Goal: Transaction & Acquisition: Book appointment/travel/reservation

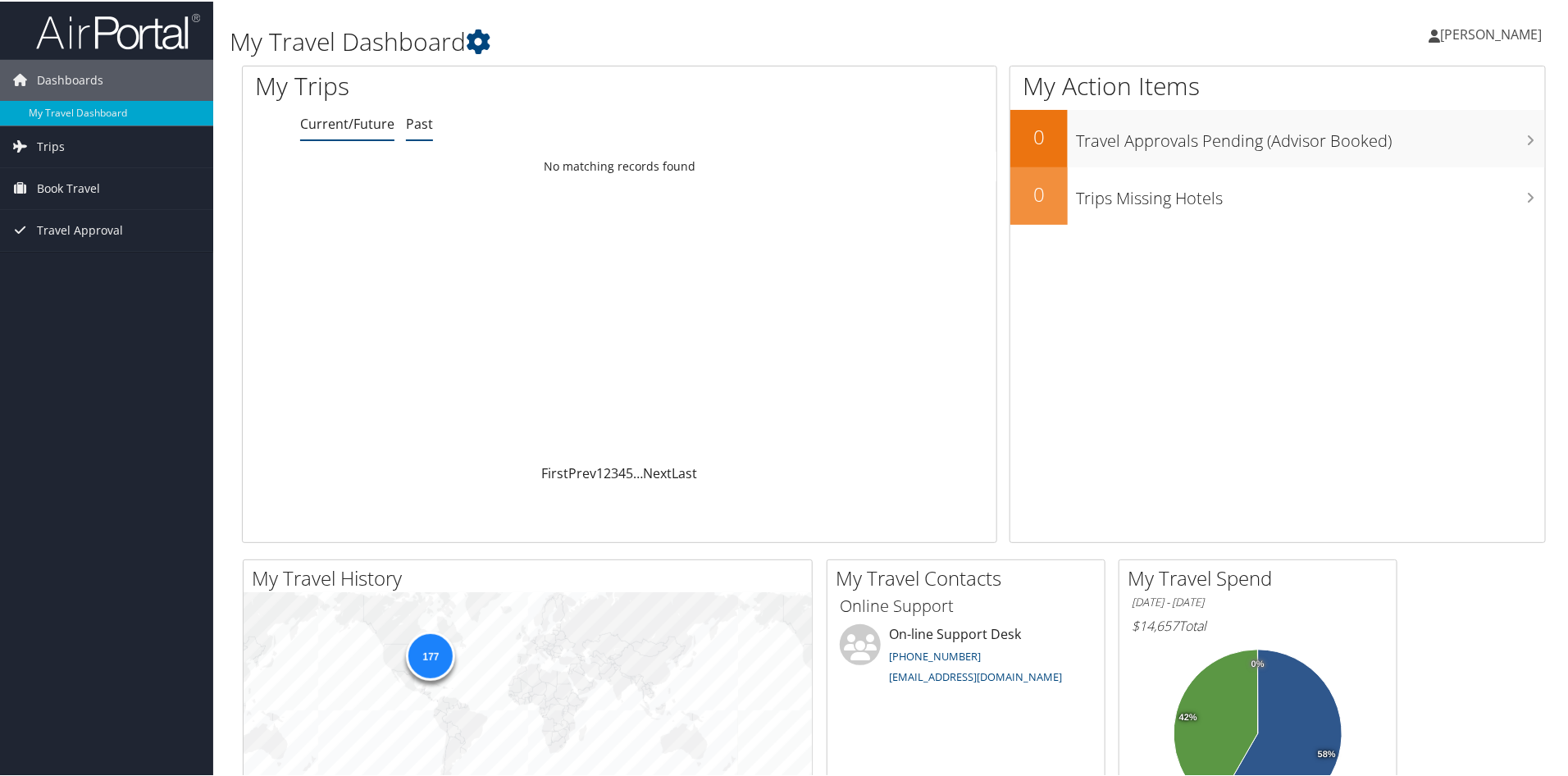
click at [428, 113] on link "Past" at bounding box center [419, 121] width 27 height 18
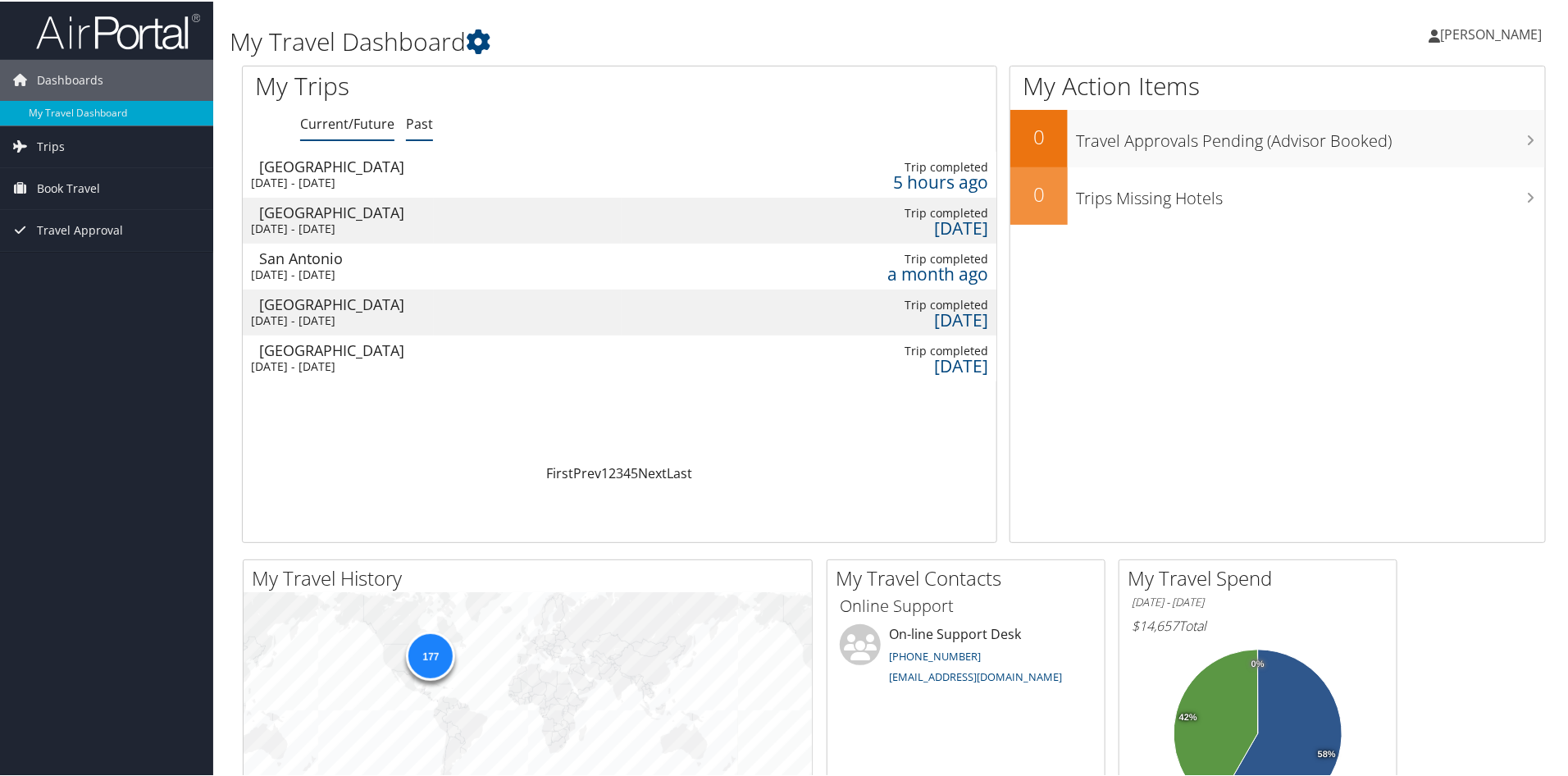
click at [335, 125] on link "Current/Future" at bounding box center [347, 121] width 94 height 18
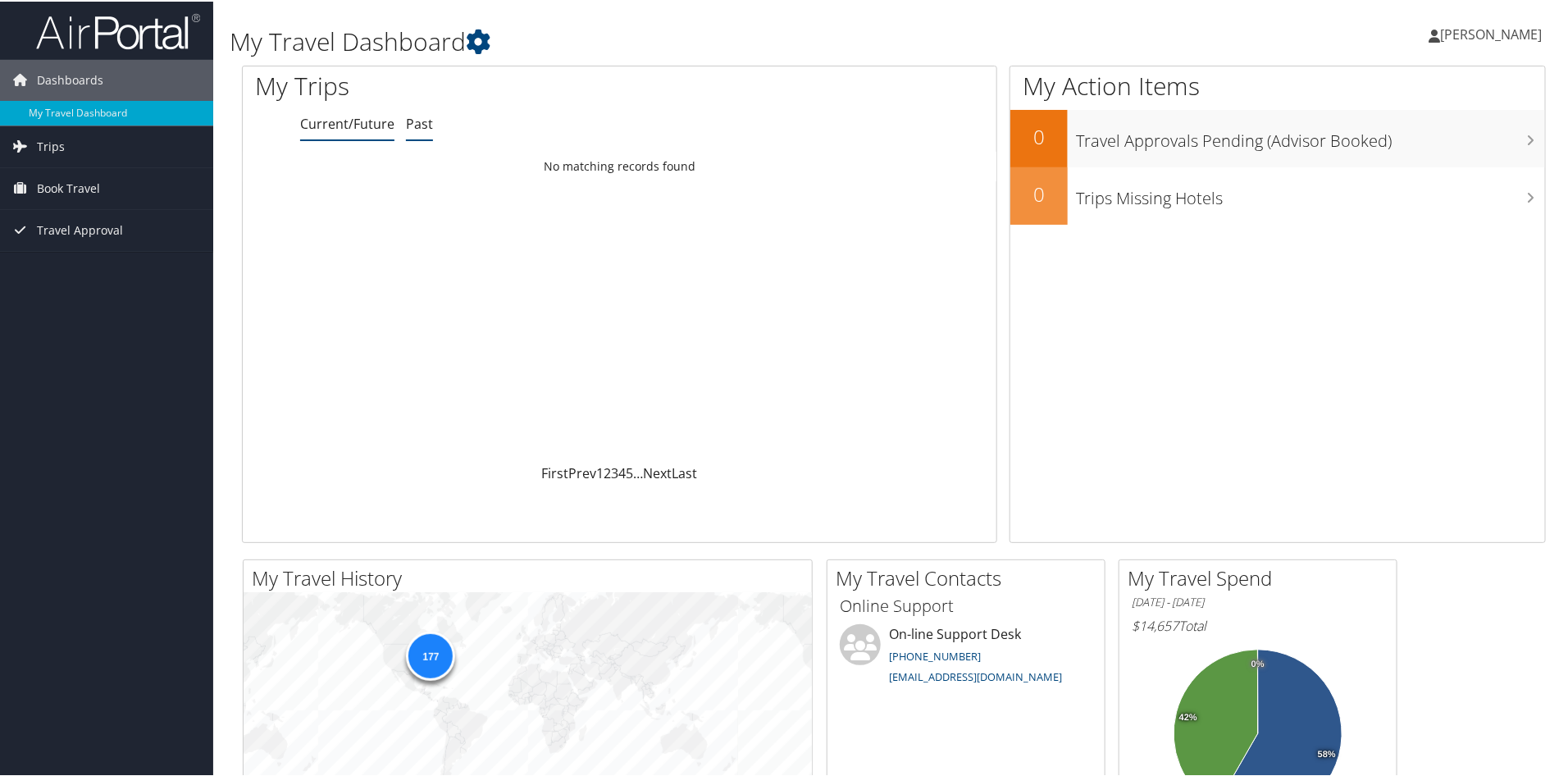
click at [406, 113] on link "Past" at bounding box center [419, 121] width 27 height 18
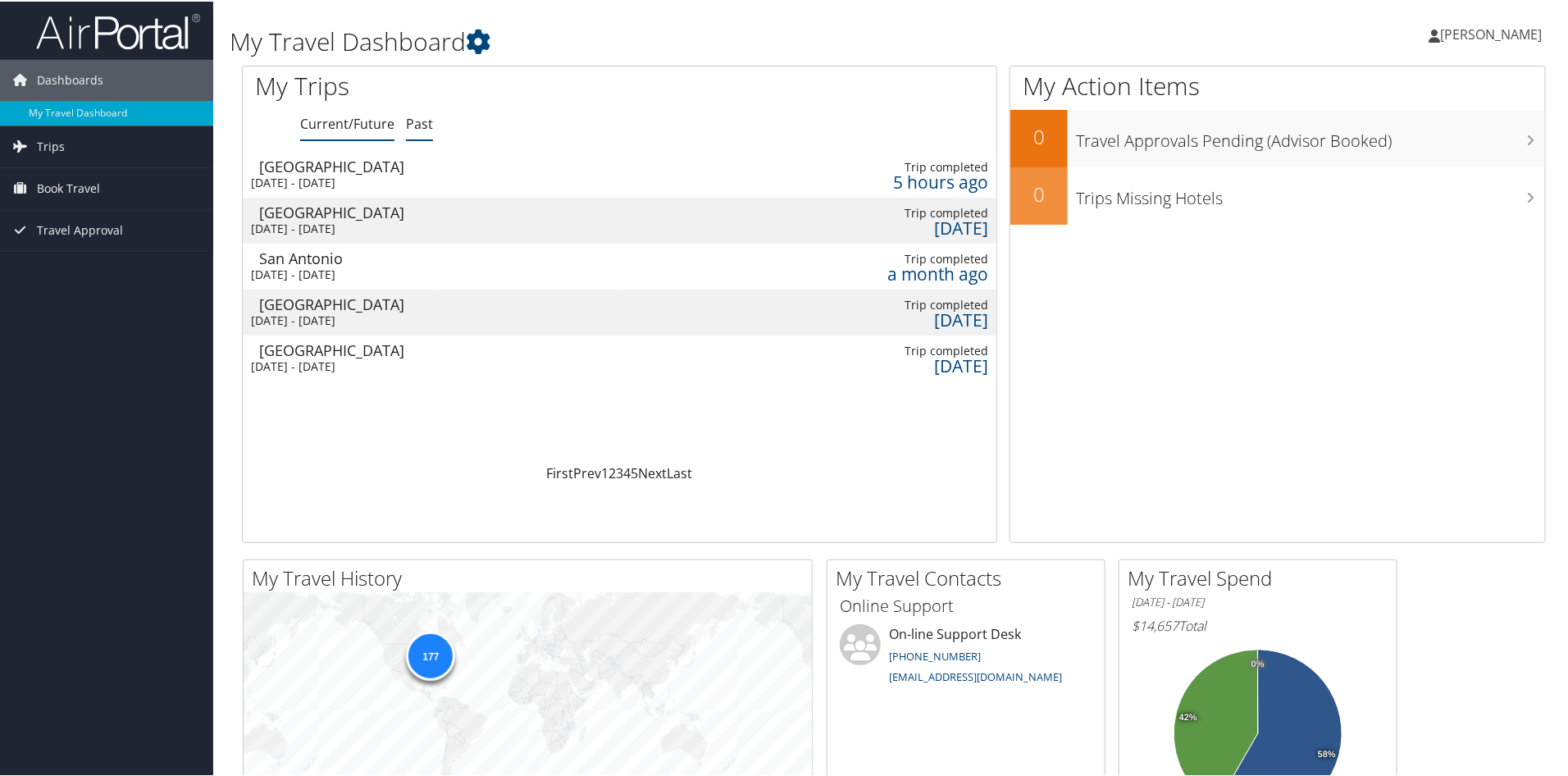
click at [357, 119] on link "Current/Future" at bounding box center [347, 121] width 94 height 18
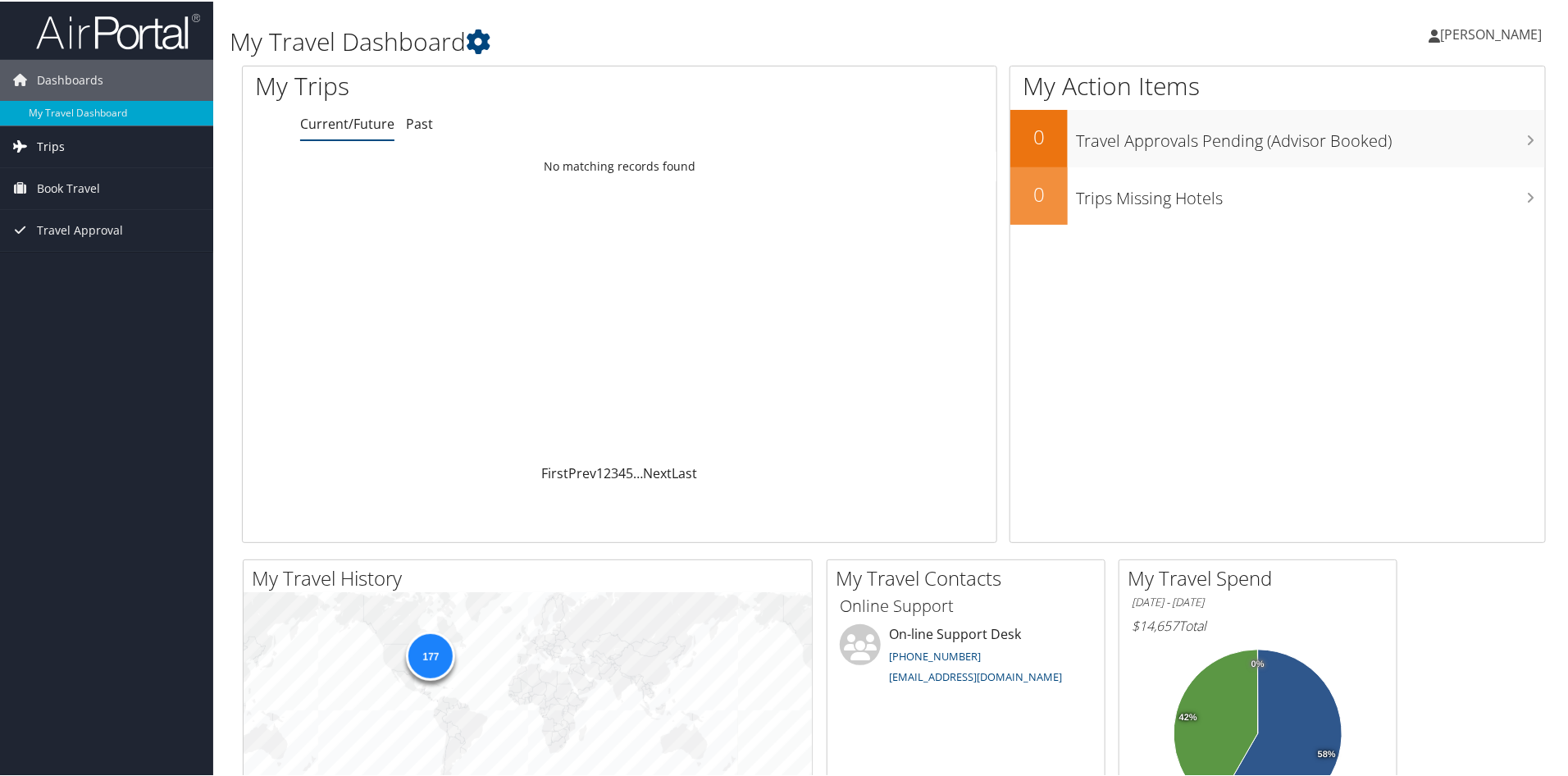
click at [54, 150] on span "Trips" at bounding box center [50, 145] width 28 height 41
click at [77, 266] on span "Book Travel" at bounding box center [68, 260] width 64 height 41
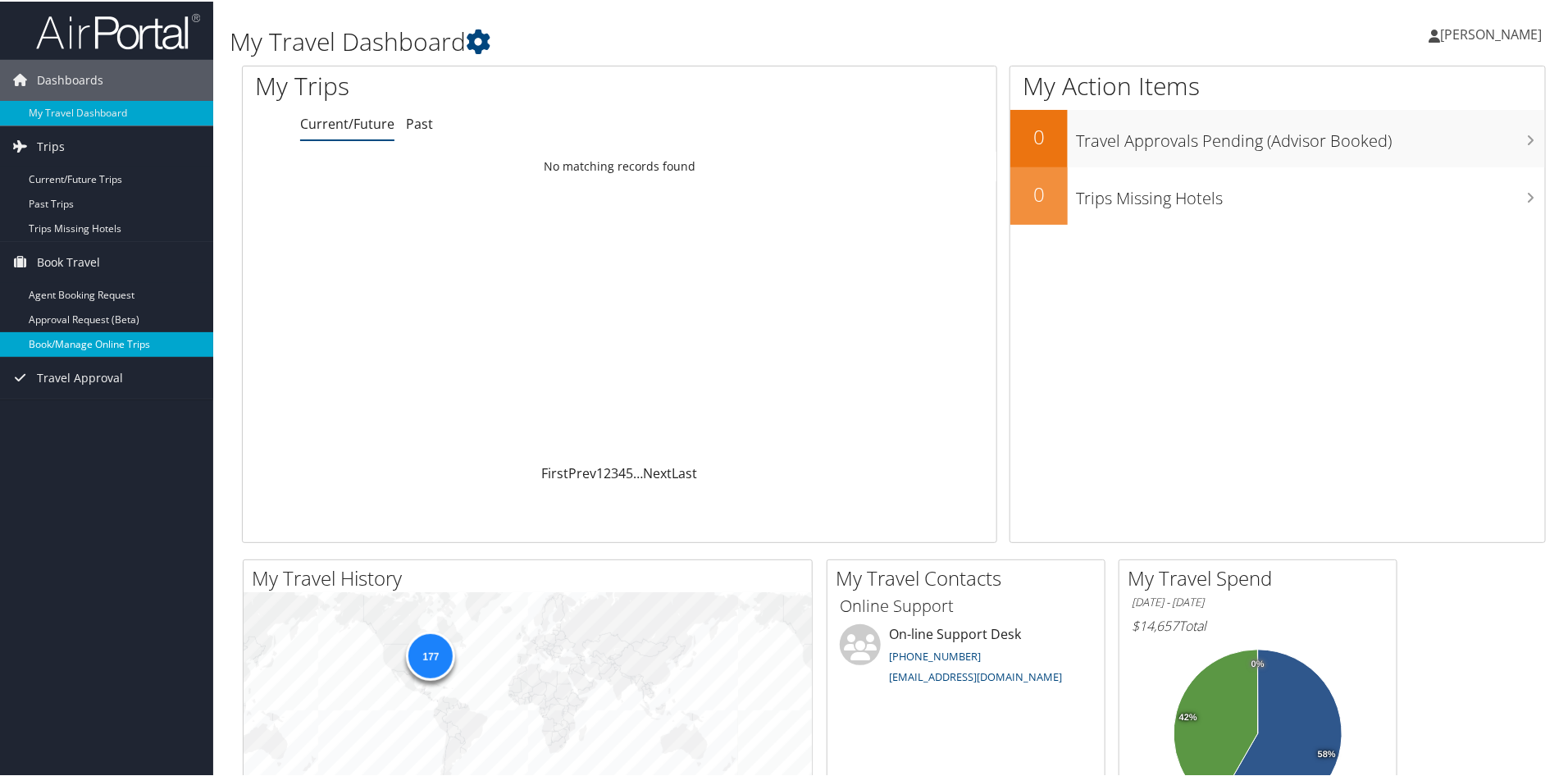
click at [89, 350] on link "Book/Manage Online Trips" at bounding box center [106, 343] width 213 height 25
click at [93, 344] on link "Book/Manage Online Trips" at bounding box center [106, 343] width 213 height 25
